Goal: Task Accomplishment & Management: Manage account settings

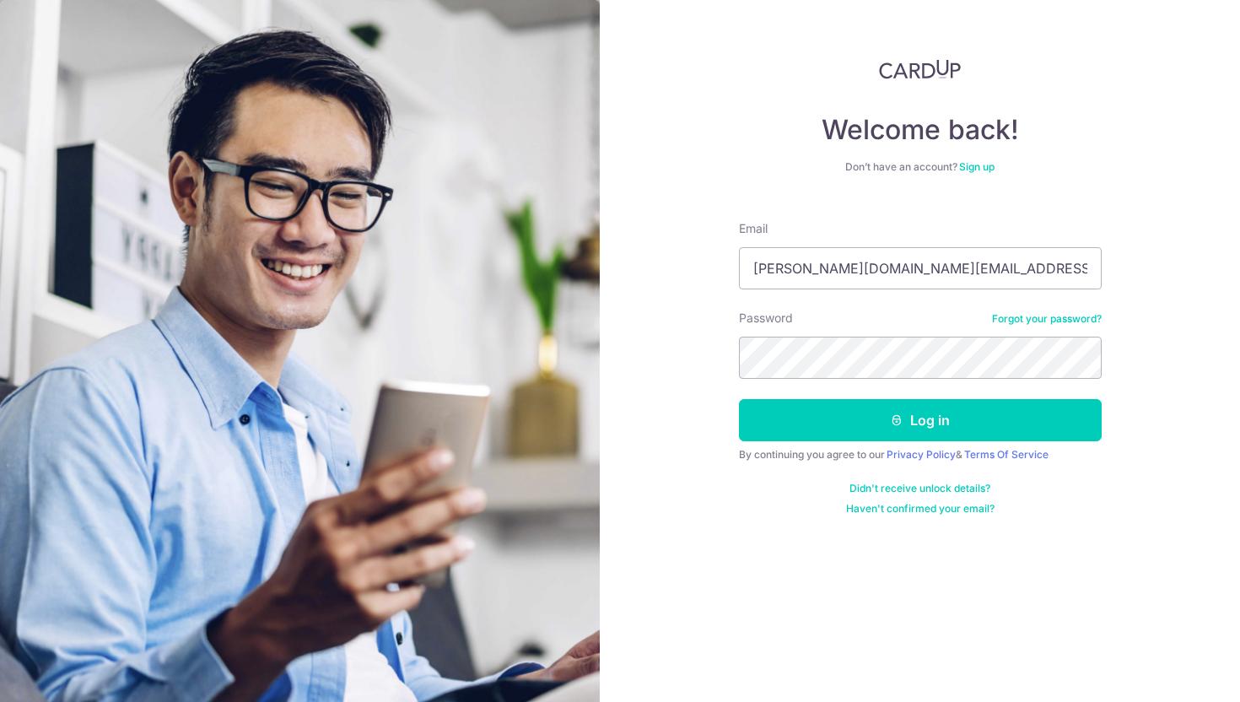
type input "[PERSON_NAME][DOMAIN_NAME][EMAIL_ADDRESS][PERSON_NAME][DOMAIN_NAME]"
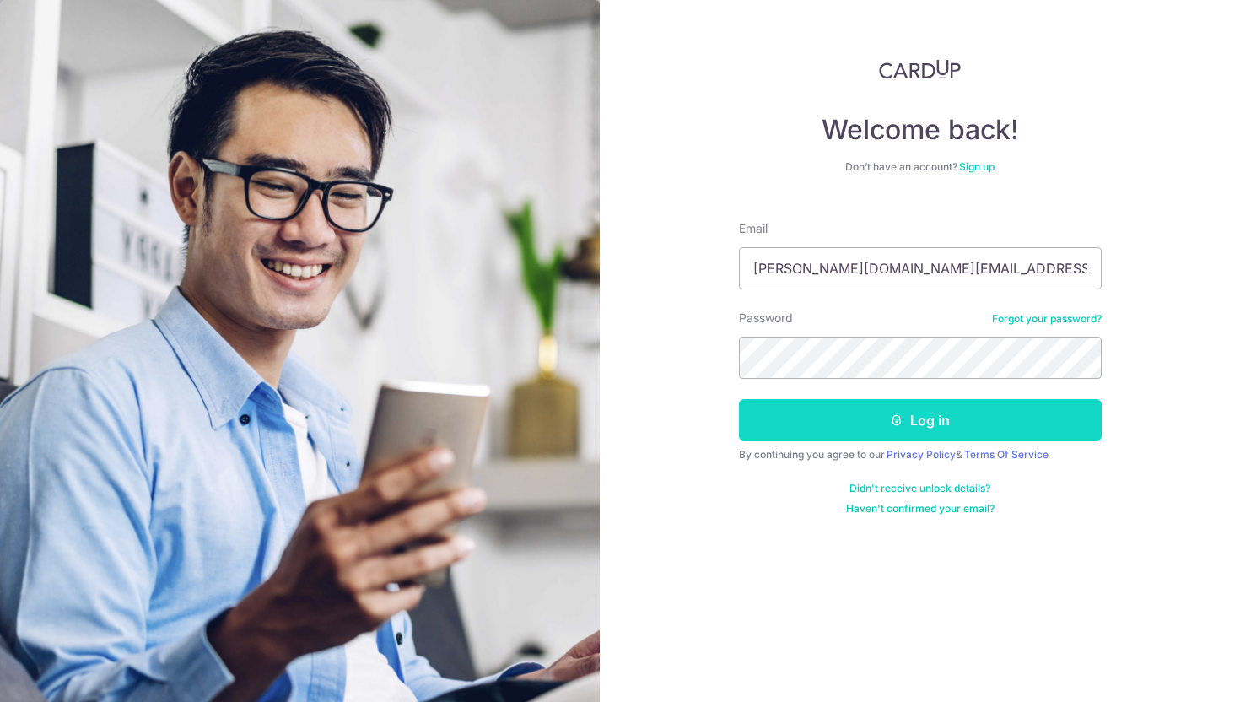
click at [871, 421] on button "Log in" at bounding box center [920, 420] width 363 height 42
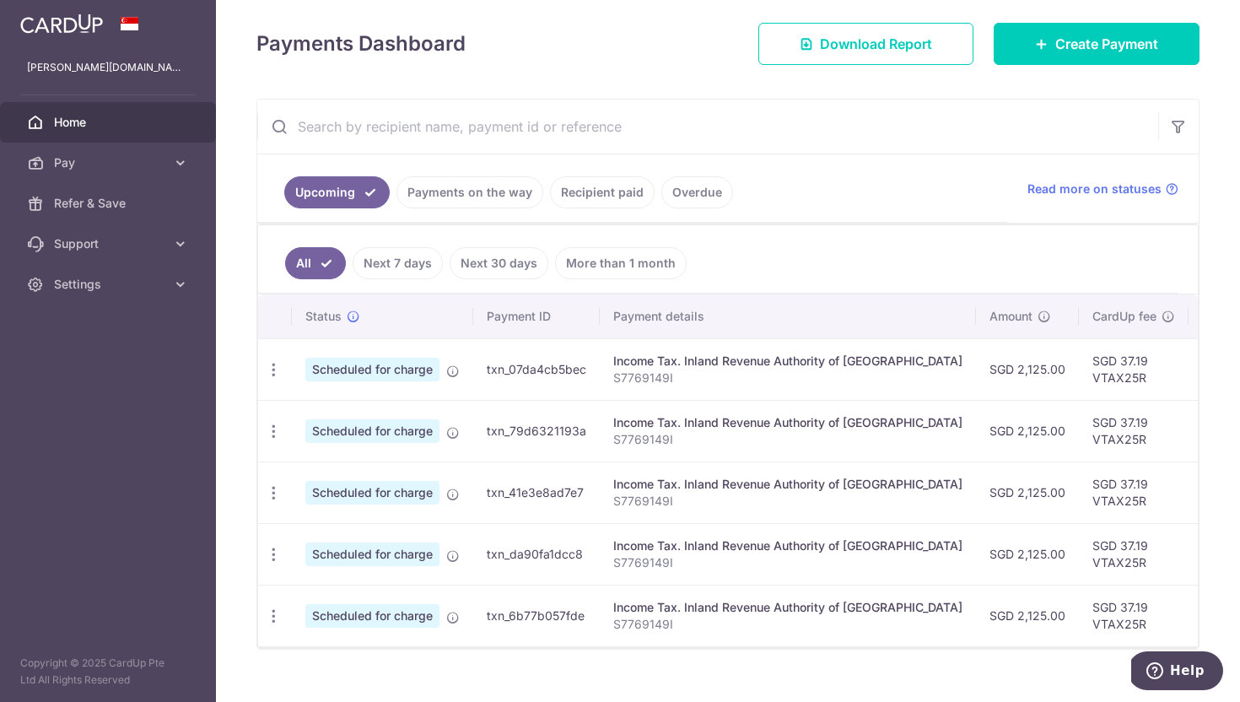
scroll to position [254, 0]
